Goal: Browse casually: Explore the website without a specific task or goal

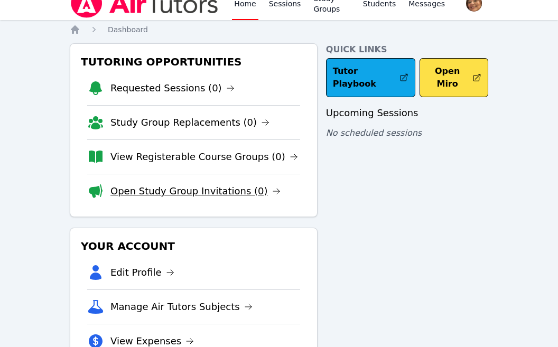
scroll to position [11, 0]
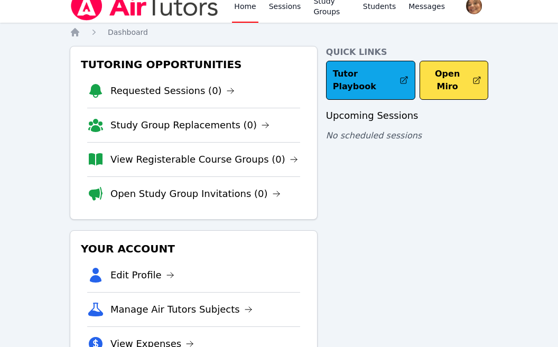
click at [357, 247] on div "Quick Links Tutor Playbook Open Miro Upcoming Sessions No scheduled sessions" at bounding box center [407, 225] width 162 height 358
click at [454, 260] on div "Quick Links Tutor Playbook Open Miro Upcoming Sessions No scheduled sessions" at bounding box center [407, 225] width 162 height 358
click at [402, 191] on div "Quick Links Tutor Playbook Open Miro Upcoming Sessions No scheduled sessions" at bounding box center [407, 225] width 162 height 358
